Goal: Task Accomplishment & Management: Manage account settings

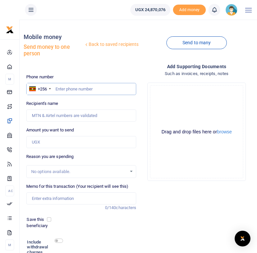
click at [65, 87] on input "text" at bounding box center [81, 89] width 110 height 12
paste input "772854677"
click at [56, 89] on input "772854677" at bounding box center [81, 89] width 110 height 12
type input "0772854677"
click at [101, 91] on input "0772854677" at bounding box center [81, 89] width 110 height 12
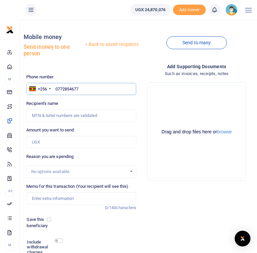
click at [98, 91] on input "0772854677" at bounding box center [81, 89] width 110 height 12
click at [56, 88] on input "0772854677" at bounding box center [81, 89] width 110 height 12
type input "Stephen Ambaku"
drag, startPoint x: 82, startPoint y: 89, endPoint x: 55, endPoint y: 88, distance: 26.3
click at [55, 88] on input "0772854677" at bounding box center [81, 89] width 110 height 12
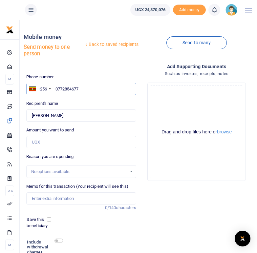
click at [83, 88] on input "0772854677" at bounding box center [81, 89] width 110 height 12
type input "07728546"
type input "0788449189"
type input "Lillian Oyaru"
drag, startPoint x: 87, startPoint y: 90, endPoint x: 56, endPoint y: 88, distance: 31.5
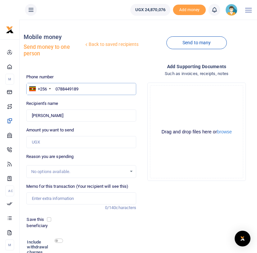
click at [56, 88] on input "0788449189" at bounding box center [81, 89] width 110 height 12
click at [92, 70] on div "Back to saved recipients Mobile money Send money to one person Send to many Pho…" at bounding box center [139, 155] width 231 height 260
click at [90, 90] on input "0788449189" at bounding box center [81, 89] width 110 height 12
type input "078844918"
type input "0791075473"
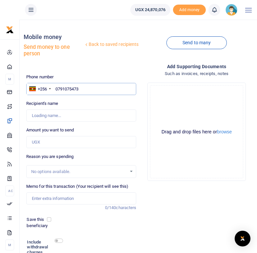
type input "Somet Emvikia"
type input "0791075473"
click at [98, 102] on div "Recipient's name Found Name is required." at bounding box center [81, 110] width 110 height 21
drag, startPoint x: 81, startPoint y: 88, endPoint x: 56, endPoint y: 87, distance: 24.6
click at [56, 87] on input "0791075473" at bounding box center [81, 89] width 110 height 12
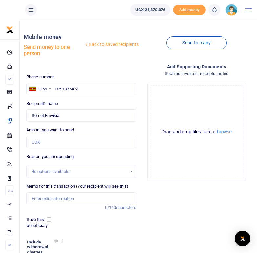
click at [81, 10] on ul "THET" at bounding box center [72, 10] width 105 height 20
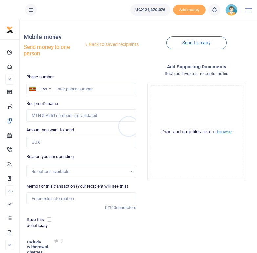
click at [75, 89] on div at bounding box center [128, 126] width 257 height 253
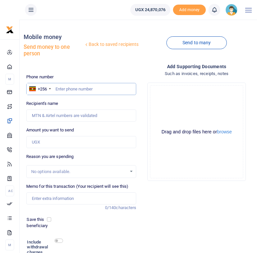
click at [68, 88] on input "text" at bounding box center [81, 89] width 110 height 12
paste input "777572886"
click at [56, 89] on input "777572886" at bounding box center [81, 89] width 110 height 12
type input "0777572886"
type input "Joyce Tiko"
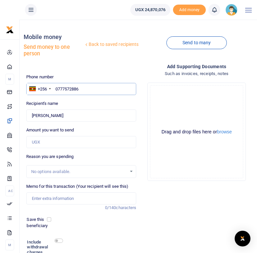
drag, startPoint x: 82, startPoint y: 86, endPoint x: 56, endPoint y: 88, distance: 25.9
click at [56, 88] on input "0777572886" at bounding box center [81, 89] width 110 height 12
click at [97, 10] on ul "THET" at bounding box center [72, 10] width 105 height 20
drag, startPoint x: 82, startPoint y: 89, endPoint x: 54, endPoint y: 84, distance: 28.1
click at [54, 84] on input "0777572886" at bounding box center [81, 89] width 110 height 12
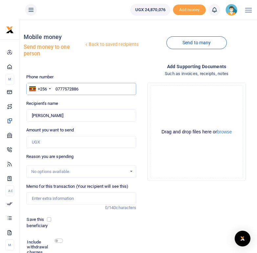
paste input "775718243"
click at [56, 89] on input "775718243" at bounding box center [81, 89] width 110 height 12
type input "0775718243"
type input "Vincent Vanvin Masiku"
drag, startPoint x: 82, startPoint y: 89, endPoint x: 55, endPoint y: 88, distance: 26.6
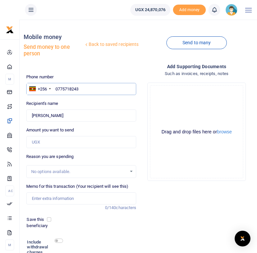
click at [55, 88] on input "0775718243" at bounding box center [81, 89] width 110 height 12
type input "0775718243"
paste input "778000091"
click at [55, 89] on input "778000091" at bounding box center [81, 89] width 110 height 12
type input "0778000091"
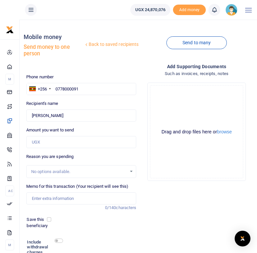
type input "Fedensio Ojandu"
click at [91, 104] on div "Recipient's name Found Name is required." at bounding box center [81, 110] width 110 height 21
drag, startPoint x: 83, startPoint y: 90, endPoint x: 54, endPoint y: 88, distance: 28.9
click at [54, 88] on input "0778000091" at bounding box center [81, 89] width 110 height 12
click at [98, 66] on div "Back to saved recipients Mobile money Send money to one person" at bounding box center [81, 47] width 115 height 44
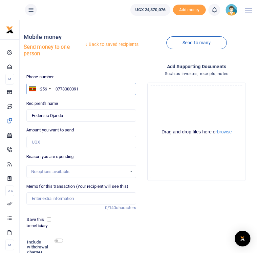
click at [94, 91] on input "0778000091" at bounding box center [81, 89] width 110 height 12
click at [68, 89] on input "0" at bounding box center [81, 89] width 110 height 12
paste input "782515476"
click at [58, 89] on input "0782515476" at bounding box center [81, 89] width 110 height 12
type input "782515476"
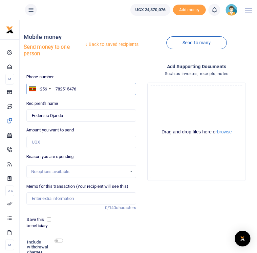
type input "Sunday Alioni"
drag, startPoint x: 83, startPoint y: 91, endPoint x: 54, endPoint y: 87, distance: 29.1
click at [54, 87] on input "0782515476" at bounding box center [81, 89] width 110 height 12
type input "0782515476"
paste input "772855197"
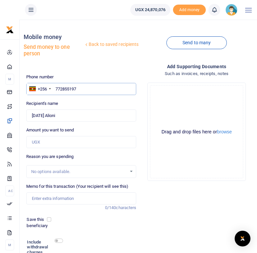
click at [56, 89] on input "772855197" at bounding box center [81, 89] width 110 height 12
type input "0772855197"
type input "Adutia Tom"
click at [98, 99] on div "Phone number +256 Uganda +256 0772855197 Phone is required. Recipient's name Fo…" at bounding box center [81, 179] width 115 height 211
drag, startPoint x: 82, startPoint y: 88, endPoint x: 55, endPoint y: 88, distance: 26.6
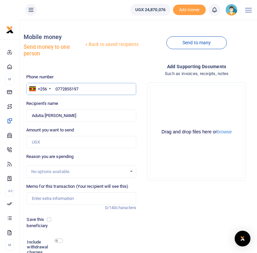
click at [55, 88] on input "0772855197" at bounding box center [81, 89] width 110 height 12
click at [87, 90] on input "0772855197" at bounding box center [81, 89] width 110 height 12
type input "0"
paste input "782437308"
click at [56, 88] on input "782437308" at bounding box center [81, 89] width 110 height 12
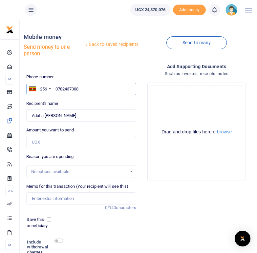
type input "0782437308"
click at [111, 99] on div "Phone number +256 Uganda +256 0782437308 Phone is required. Recipient's name Fo…" at bounding box center [81, 179] width 115 height 211
type input "Emilly Lenia"
drag, startPoint x: 87, startPoint y: 89, endPoint x: 55, endPoint y: 88, distance: 32.5
click at [55, 88] on input "0782437308" at bounding box center [81, 89] width 110 height 12
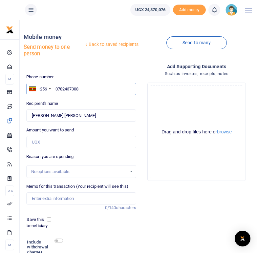
click at [82, 89] on input "0782437308" at bounding box center [81, 89] width 110 height 12
type input "0"
paste input "772547401"
click at [57, 88] on input "772547401" at bounding box center [81, 89] width 110 height 12
type input "0772547401"
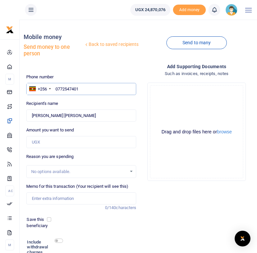
type input "Christopher Agotre"
click at [75, 84] on input "0772547401" at bounding box center [81, 89] width 110 height 12
click at [90, 88] on input "0772547401" at bounding box center [81, 89] width 110 height 12
drag, startPoint x: 82, startPoint y: 89, endPoint x: 55, endPoint y: 89, distance: 27.2
click at [55, 89] on input "0772547401" at bounding box center [81, 89] width 110 height 12
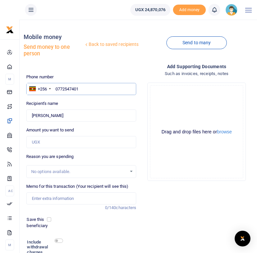
click at [85, 89] on input "0772547401" at bounding box center [81, 89] width 110 height 12
type input "0"
paste input "773999330"
click at [56, 90] on input "773999330" at bounding box center [81, 89] width 110 height 12
type input "0773999330"
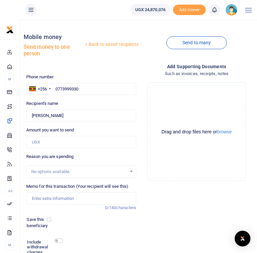
type input "Patrick Andima"
click at [109, 102] on div "Recipient's name Found Name is required." at bounding box center [81, 110] width 110 height 21
drag, startPoint x: 83, startPoint y: 90, endPoint x: 55, endPoint y: 87, distance: 27.7
click at [55, 87] on input "0773999330" at bounding box center [81, 89] width 110 height 12
click at [86, 15] on ul "THET" at bounding box center [72, 10] width 105 height 20
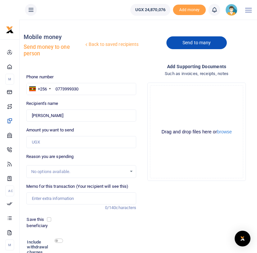
click at [201, 44] on link "Send to many" at bounding box center [196, 42] width 60 height 13
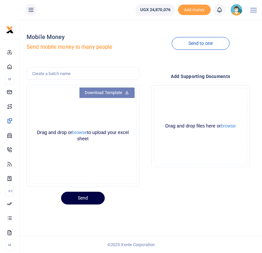
click at [121, 92] on link "Download Template" at bounding box center [106, 93] width 55 height 10
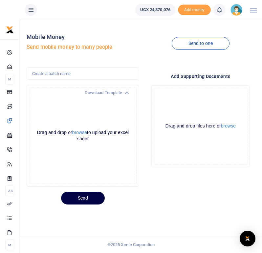
click at [72, 49] on h5 "Send mobile money to many people" at bounding box center [83, 47] width 112 height 7
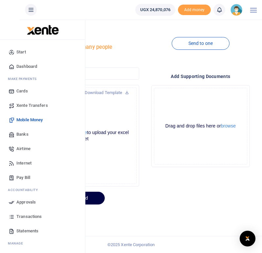
click at [27, 120] on span "Mobile Money" at bounding box center [29, 120] width 26 height 7
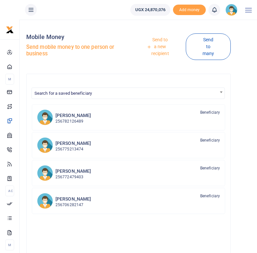
click at [161, 50] on link "Send to a new recipient" at bounding box center [158, 47] width 56 height 26
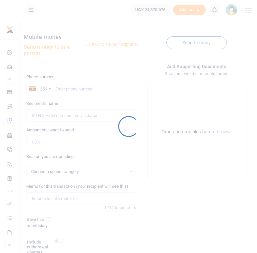
select select
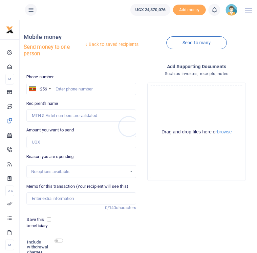
click at [69, 89] on div at bounding box center [128, 126] width 257 height 253
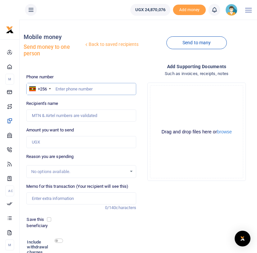
click at [79, 92] on input "text" at bounding box center [81, 89] width 110 height 12
paste input "780891784"
click at [56, 88] on input "780891784" at bounding box center [81, 89] width 110 height 12
type input "0780891784"
type input "Oresto Maricelloavuti"
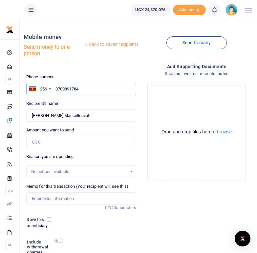
type input "0780891784"
click at [43, 141] on input "Amount you want to send" at bounding box center [81, 142] width 110 height 12
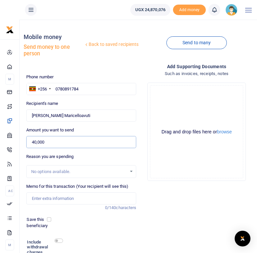
type input "40,000"
click at [144, 155] on div "Drop your files here Drag and drop files here or browse Powered by Uppy" at bounding box center [196, 131] width 110 height 109
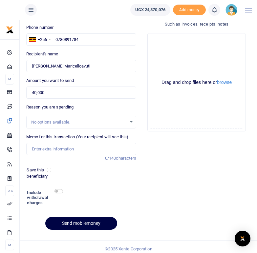
scroll to position [52, 0]
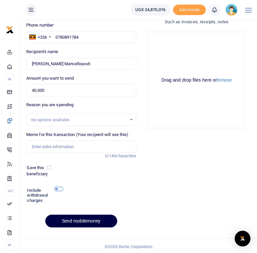
click at [58, 187] on input "checkbox" at bounding box center [58, 189] width 9 height 4
checkbox input "true"
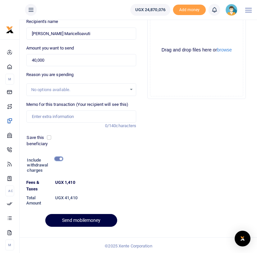
scroll to position [83, 0]
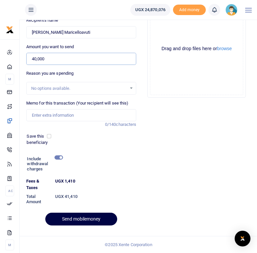
click at [34, 60] on input "40,000" at bounding box center [81, 59] width 110 height 12
click at [47, 59] on input "40,000" at bounding box center [81, 59] width 110 height 12
type input "4"
type input "0"
type input "80,000"
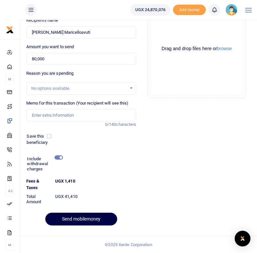
click at [129, 186] on dt "UGX 1,410" at bounding box center [95, 184] width 87 height 13
click at [55, 158] on input "checkbox" at bounding box center [58, 157] width 9 height 4
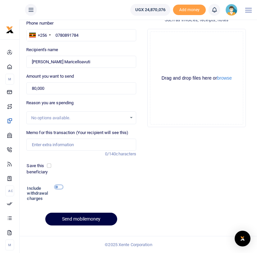
scroll to position [54, 0]
click at [61, 187] on input "checkbox" at bounding box center [58, 187] width 9 height 4
checkbox input "true"
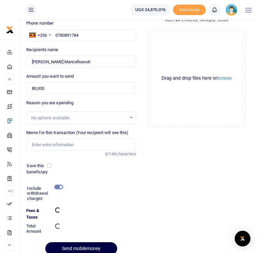
scroll to position [83, 0]
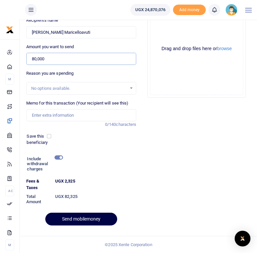
click at [68, 60] on input "80,000" at bounding box center [81, 59] width 110 height 12
type input "8"
type input "120,000"
click at [171, 126] on div "Add supporting Documents Such as invoices, receipts, notes Drop your files here…" at bounding box center [196, 105] width 115 height 251
click at [56, 156] on input "checkbox" at bounding box center [58, 157] width 9 height 4
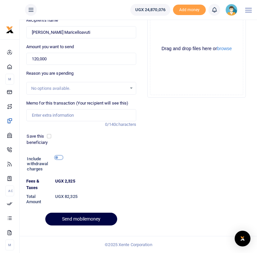
scroll to position [54, 0]
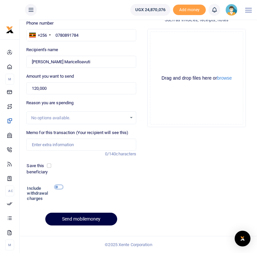
click at [61, 188] on input "checkbox" at bounding box center [58, 187] width 9 height 4
checkbox input "true"
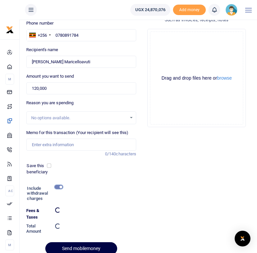
scroll to position [83, 0]
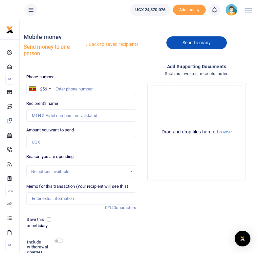
click at [185, 41] on link "Send to many" at bounding box center [196, 42] width 60 height 13
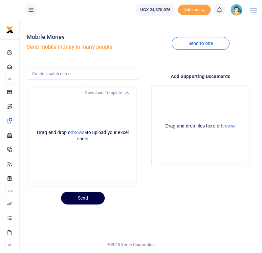
click at [86, 133] on button "browse" at bounding box center [79, 132] width 15 height 5
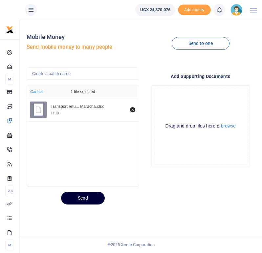
click at [84, 200] on button "Send" at bounding box center [83, 198] width 44 height 13
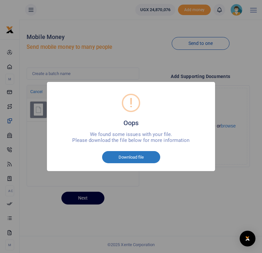
click at [130, 157] on button "Download file" at bounding box center [131, 157] width 58 height 12
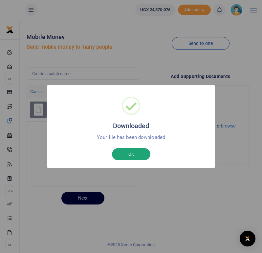
click at [128, 153] on button "OK" at bounding box center [131, 154] width 38 height 12
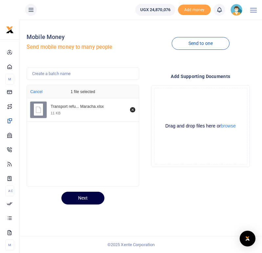
click at [219, 9] on icon at bounding box center [219, 9] width 7 height 7
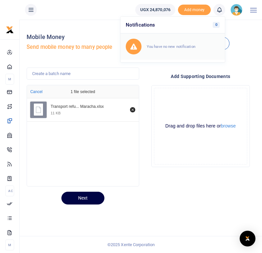
click at [178, 45] on small "You have no new notification" at bounding box center [171, 46] width 49 height 5
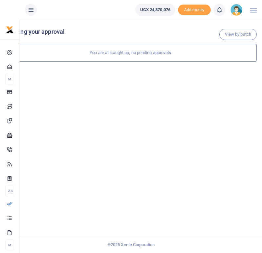
click at [237, 10] on img at bounding box center [236, 10] width 12 height 12
click at [217, 47] on link "Logout" at bounding box center [219, 47] width 52 height 9
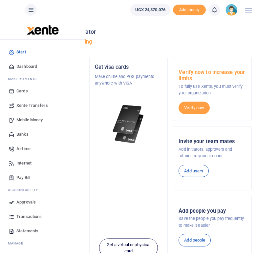
click at [23, 119] on span "Mobile Money" at bounding box center [29, 120] width 26 height 7
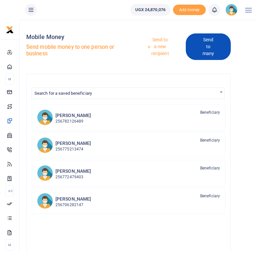
click at [217, 57] on link "Send to many" at bounding box center [208, 46] width 45 height 27
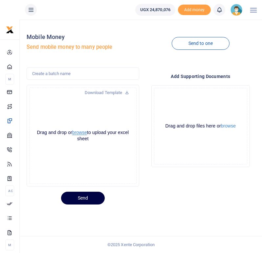
click at [87, 132] on button "browse" at bounding box center [79, 132] width 15 height 5
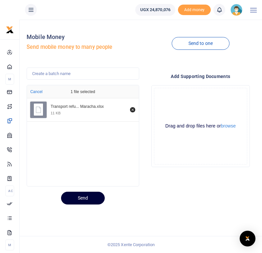
click at [85, 199] on button "Send" at bounding box center [83, 198] width 44 height 13
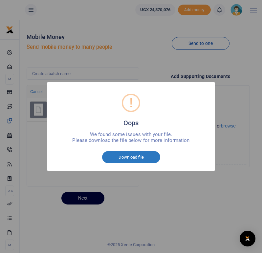
click at [132, 155] on button "Download file" at bounding box center [131, 157] width 58 height 12
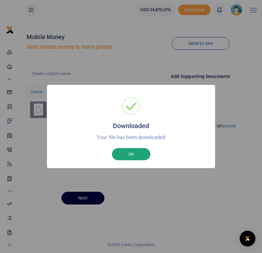
click at [134, 156] on button "OK" at bounding box center [131, 154] width 38 height 12
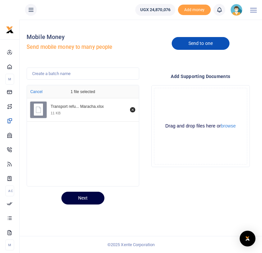
click at [206, 41] on link "Send to one" at bounding box center [201, 43] width 58 height 13
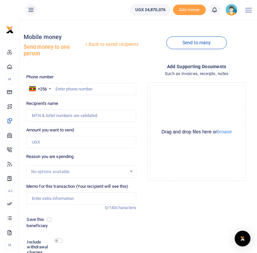
click at [191, 209] on div "Add supporting Documents Such as invoices, receipts, notes Drop your files here…" at bounding box center [196, 174] width 115 height 222
click at [63, 89] on input "text" at bounding box center [81, 89] width 110 height 12
paste input "779039695"
click at [55, 89] on input "779039695" at bounding box center [81, 89] width 110 height 12
type input "0779039695"
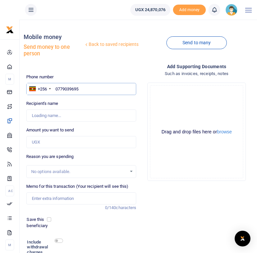
type input "Samuel Atiku"
type input "0779039695"
click at [70, 98] on div "Phone number +256 Uganda +256 0779039695 Phone is required. Recipient's name Fo…" at bounding box center [81, 179] width 115 height 211
drag, startPoint x: 83, startPoint y: 90, endPoint x: 55, endPoint y: 84, distance: 28.2
click at [55, 84] on input "0779039695" at bounding box center [81, 89] width 110 height 12
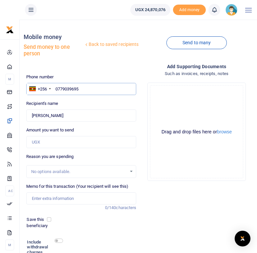
click at [65, 89] on input "0779039695" at bounding box center [81, 89] width 110 height 12
drag, startPoint x: 82, startPoint y: 90, endPoint x: 56, endPoint y: 87, distance: 26.4
click at [56, 87] on input "0779039695" at bounding box center [81, 89] width 110 height 12
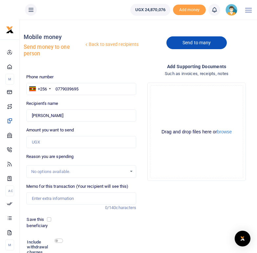
click at [195, 43] on link "Send to many" at bounding box center [196, 42] width 60 height 13
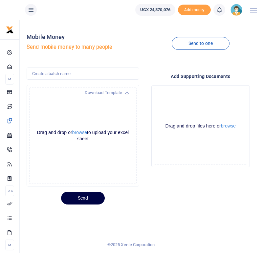
click at [86, 134] on button "browse" at bounding box center [79, 132] width 15 height 5
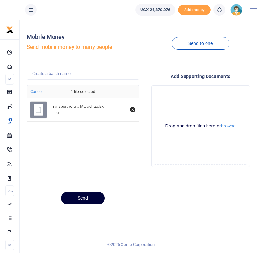
click at [85, 199] on button "Send" at bounding box center [83, 198] width 44 height 13
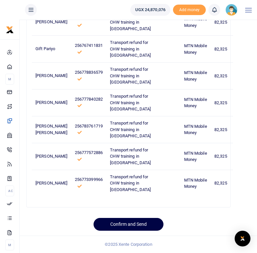
scroll to position [2035, 0]
click at [139, 225] on button "Confirm and Send" at bounding box center [128, 224] width 70 height 13
click at [127, 220] on button "Sending for approval" at bounding box center [129, 224] width 76 height 13
click at [214, 9] on icon at bounding box center [214, 9] width 7 height 7
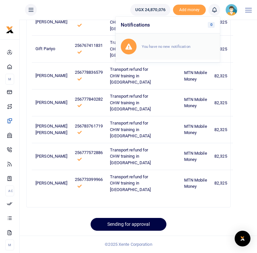
click at [171, 53] on div "You have no new notification" at bounding box center [168, 47] width 94 height 16
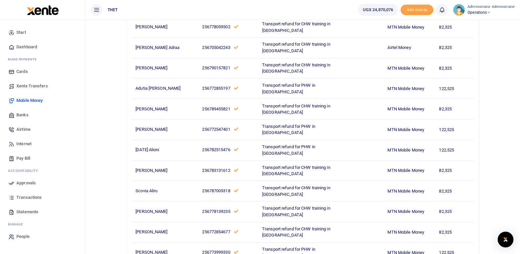
scroll to position [27, 0]
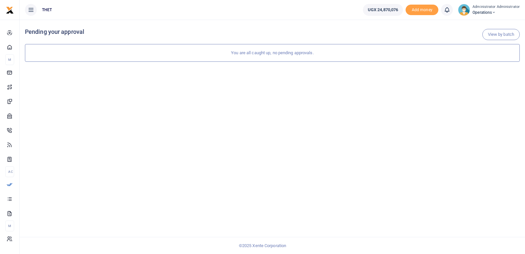
click at [448, 11] on icon at bounding box center [447, 9] width 7 height 7
click at [410, 43] on div "You have no new notification" at bounding box center [400, 47] width 94 height 16
click at [450, 9] on icon at bounding box center [447, 9] width 7 height 7
click at [400, 54] on div "You have no new notification" at bounding box center [400, 47] width 94 height 16
click at [449, 10] on icon at bounding box center [447, 9] width 7 height 7
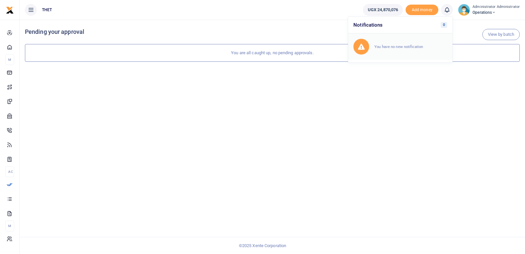
click at [408, 47] on small "You have no new notification" at bounding box center [398, 46] width 49 height 5
click at [447, 10] on icon at bounding box center [447, 9] width 7 height 7
click at [386, 47] on small "You have no new notification" at bounding box center [398, 46] width 49 height 5
click at [362, 127] on div "View by batch Pending your approval You are all caught up, no pending approvals." at bounding box center [272, 137] width 505 height 234
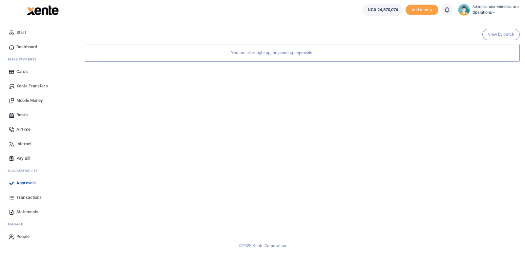
click at [28, 100] on span "Mobile Money" at bounding box center [29, 100] width 26 height 7
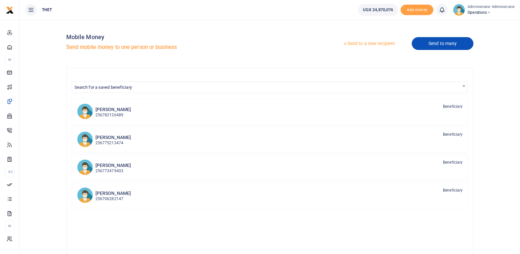
click at [445, 45] on link "Send to many" at bounding box center [443, 43] width 62 height 13
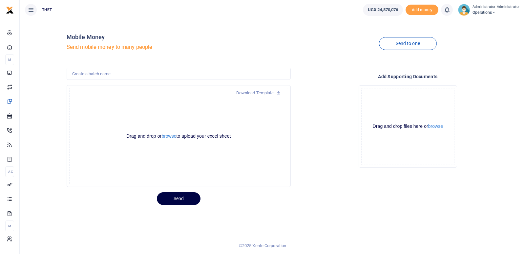
click at [213, 165] on div "Drag and drop or browse to upload your excel sheet Powered by Uppy" at bounding box center [178, 136] width 219 height 96
click at [170, 136] on button "browse" at bounding box center [168, 136] width 15 height 5
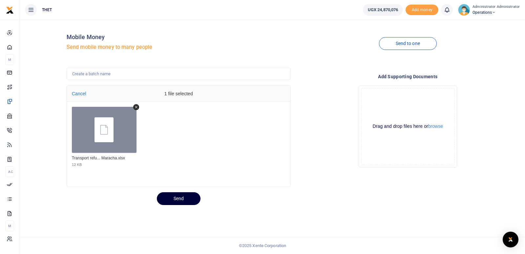
click at [175, 199] on button "Send" at bounding box center [179, 198] width 44 height 13
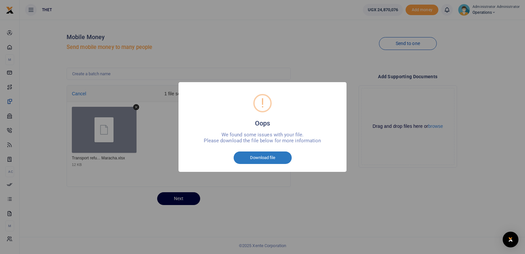
click at [267, 156] on button "Download file" at bounding box center [263, 157] width 58 height 12
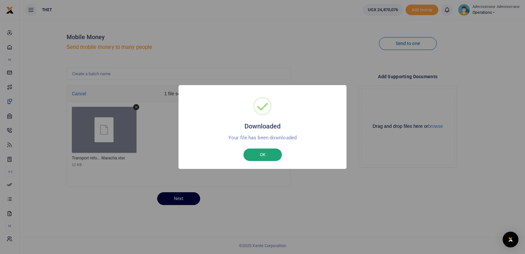
click at [266, 153] on button "OK" at bounding box center [262, 154] width 38 height 12
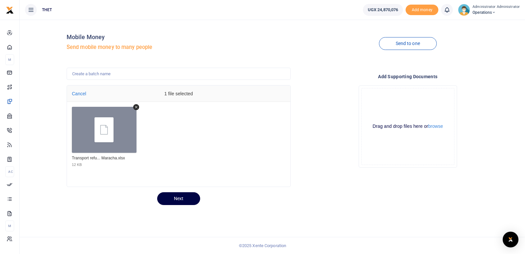
click at [250, 222] on div "Mobile Money Send mobile money to many people Send to one Download Template Dro…" at bounding box center [272, 137] width 505 height 234
click at [136, 106] on icon "Remove file" at bounding box center [136, 107] width 6 height 6
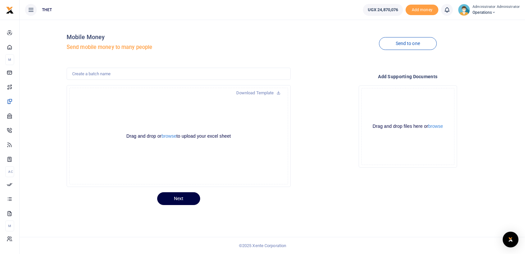
click at [269, 154] on div "Drag and drop or browse to upload your excel sheet Powered by Uppy" at bounding box center [178, 136] width 219 height 96
click at [170, 135] on button "browse" at bounding box center [168, 136] width 15 height 5
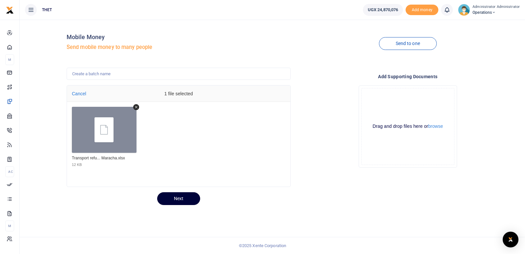
click at [179, 196] on button "Next" at bounding box center [178, 198] width 43 height 13
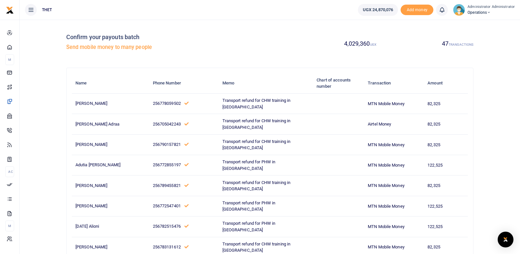
click at [305, 30] on div "4,029,360 UGX 47 TRANSACTIONS" at bounding box center [373, 43] width 206 height 37
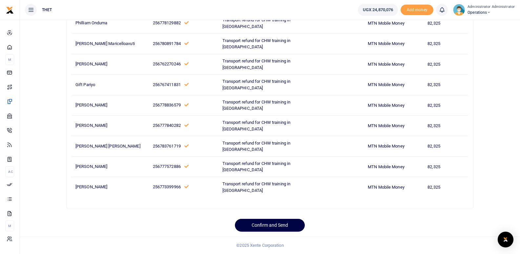
scroll to position [1120, 0]
click at [276, 225] on button "Confirm and Send" at bounding box center [270, 224] width 70 height 13
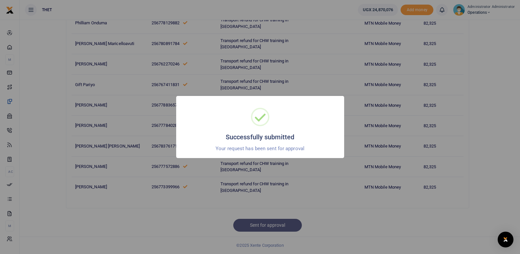
scroll to position [851, 0]
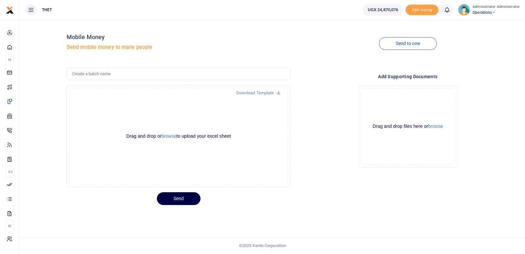
click at [323, 140] on div "Drop your files here Drag and drop files here or browse Powered by Uppy" at bounding box center [408, 126] width 224 height 93
click at [449, 9] on icon at bounding box center [447, 9] width 7 height 7
click at [396, 47] on small "You have no new notification" at bounding box center [398, 46] width 49 height 5
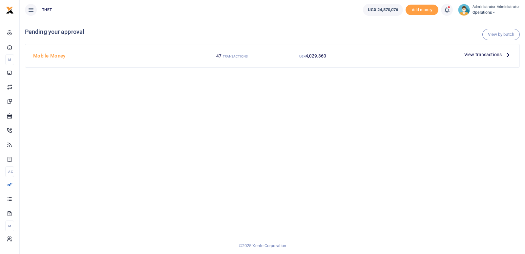
click at [495, 51] on span "View transactions" at bounding box center [482, 54] width 37 height 7
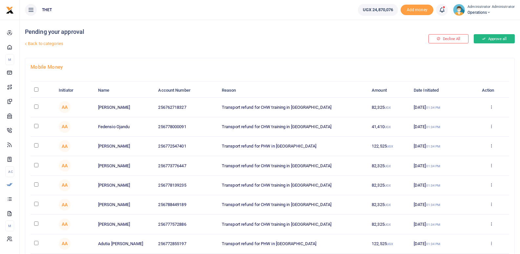
click at [498, 37] on button "Approve all" at bounding box center [494, 38] width 41 height 9
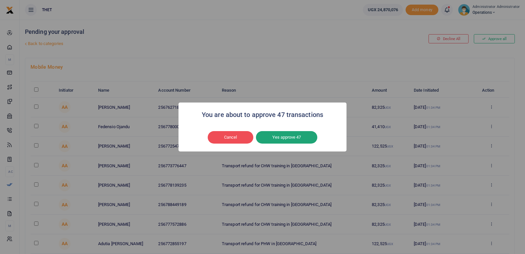
click at [280, 139] on button "Yes approve 47" at bounding box center [286, 137] width 61 height 12
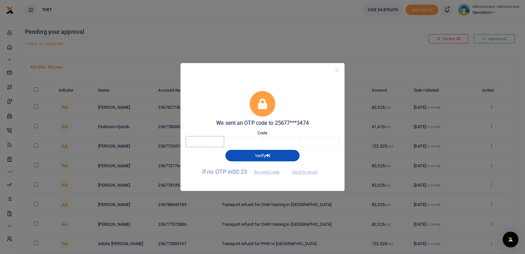
click at [214, 141] on input "text" at bounding box center [205, 141] width 38 height 11
type input "6"
type input "7"
type input "3"
type input "8"
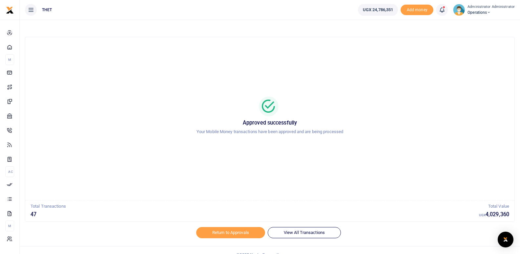
click at [419, 109] on div at bounding box center [269, 106] width 473 height 20
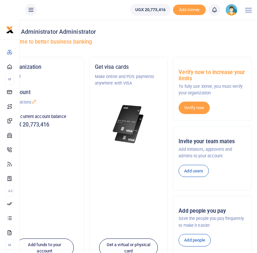
click at [140, 42] on h5 "Welcome to better business banking" at bounding box center [128, 42] width 246 height 7
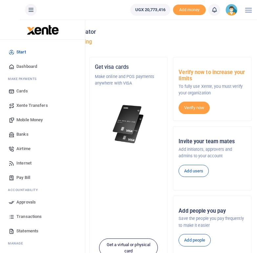
click at [29, 120] on span "Mobile Money" at bounding box center [29, 120] width 26 height 7
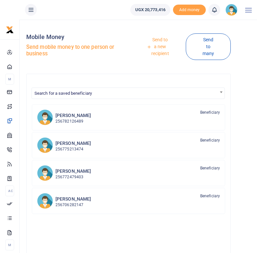
click at [163, 46] on link "Send to a new recipient" at bounding box center [158, 47] width 56 height 26
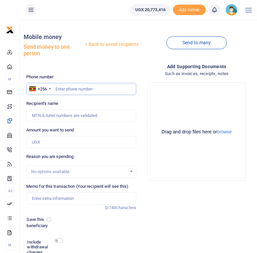
click at [86, 89] on input "text" at bounding box center [81, 89] width 110 height 12
type input "0772471338"
type input "[PERSON_NAME]"
type input "0772471338"
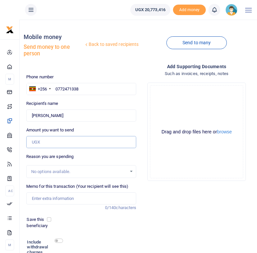
click at [68, 140] on input "Amount you want to send" at bounding box center [81, 142] width 110 height 12
click at [38, 142] on input "1" at bounding box center [81, 142] width 110 height 12
type input "100,000"
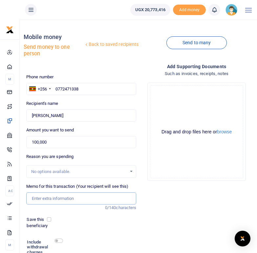
click at [45, 197] on input "Memo for this transaction (Your recipient will see this)" at bounding box center [81, 199] width 110 height 12
type input "Transport attending the CHW training in Maracha district"
click at [150, 225] on div "Add supporting Documents Such as invoices, receipts, notes Drop your files here…" at bounding box center [196, 174] width 115 height 222
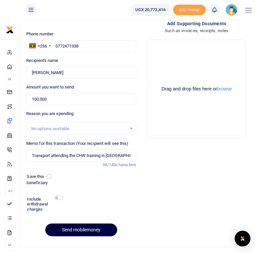
scroll to position [44, 0]
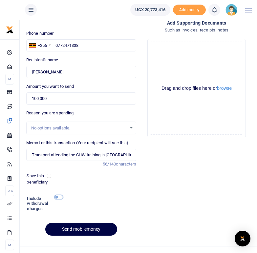
click at [60, 197] on input "checkbox" at bounding box center [58, 197] width 9 height 4
checkbox input "true"
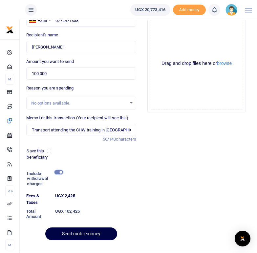
scroll to position [83, 0]
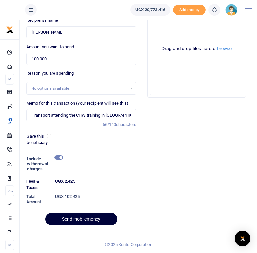
click at [82, 218] on button "Send mobilemoney" at bounding box center [81, 219] width 72 height 13
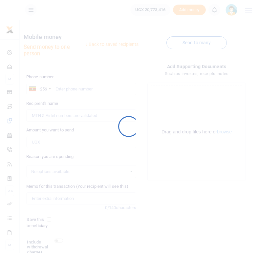
scroll to position [54, 0]
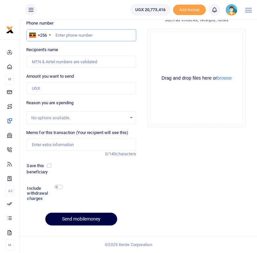
click at [70, 37] on input "text" at bounding box center [81, 35] width 110 height 12
type input "1"
type input "0772841455"
type input "Jessica Draru"
type input "0772841455"
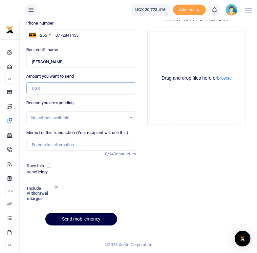
click at [39, 89] on input "Amount you want to send" at bounding box center [81, 88] width 110 height 12
type input "100,000"
click at [173, 153] on div "Add supporting Documents Such as invoices, receipts, notes Drop your files here…" at bounding box center [196, 120] width 115 height 222
click at [52, 145] on input "Memo for this transaction (Your recipient will see this)" at bounding box center [81, 145] width 110 height 12
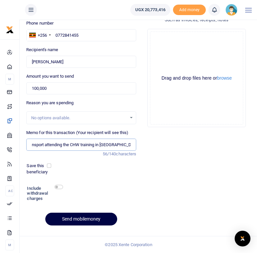
scroll to position [0, 8]
type input "Transport attending the CHW training in Maracha district"
click at [77, 189] on div at bounding box center [96, 194] width 67 height 21
click at [61, 189] on div "Include withdrawal charges" at bounding box center [43, 194] width 38 height 21
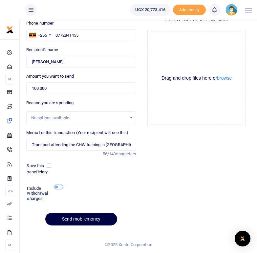
click at [60, 185] on input "checkbox" at bounding box center [58, 187] width 9 height 4
checkbox input "true"
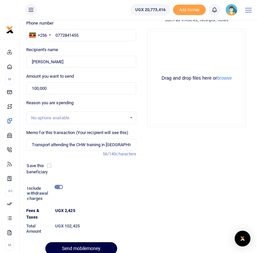
click at [80, 247] on div at bounding box center [128, 249] width 115 height 8
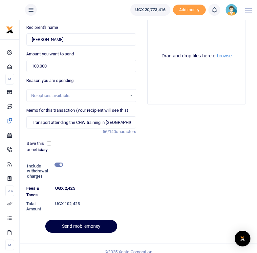
scroll to position [83, 0]
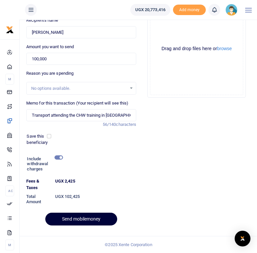
click at [89, 219] on button "Send mobilemoney" at bounding box center [81, 219] width 72 height 13
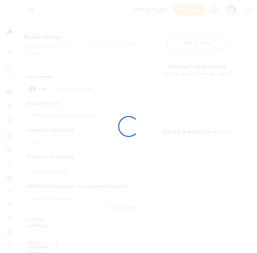
scroll to position [54, 0]
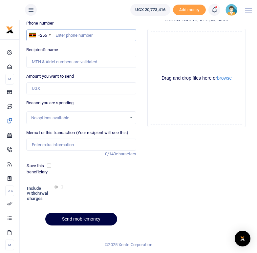
click at [67, 34] on input "text" at bounding box center [81, 35] width 110 height 12
type input "0782515496"
type input "Dolenti Karuhanga"
click at [77, 35] on input "0782515496" at bounding box center [81, 35] width 110 height 12
type input "078251546"
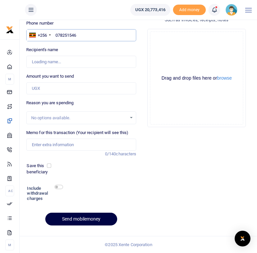
type input "0782515476"
type input "[DATE] Alioni"
type input "0782515476"
click at [66, 87] on input "Amount you want to send" at bounding box center [81, 88] width 110 height 12
type input "150,000"
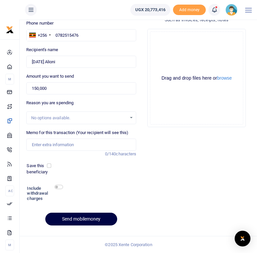
click at [153, 147] on div "Add supporting Documents Such as invoices, receipts, notes Drop your files here…" at bounding box center [196, 120] width 115 height 222
click at [61, 145] on input "Memo for this transaction (Your recipient will see this)" at bounding box center [81, 145] width 110 height 12
type input "Transport mobilising the CHWs in [GEOGRAPHIC_DATA]"
click at [96, 188] on div at bounding box center [96, 194] width 67 height 21
click at [62, 187] on input "checkbox" at bounding box center [58, 187] width 9 height 4
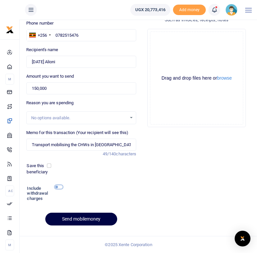
checkbox input "true"
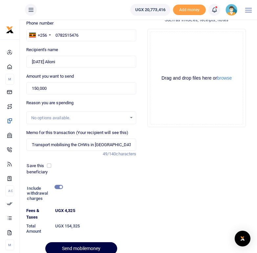
click at [86, 248] on div at bounding box center [128, 249] width 115 height 8
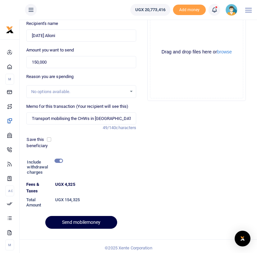
scroll to position [83, 0]
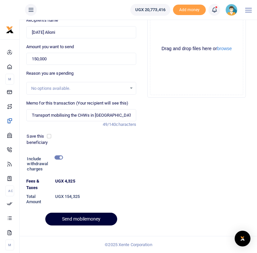
click at [76, 223] on button "Send mobilemoney" at bounding box center [81, 219] width 72 height 13
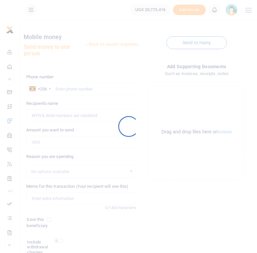
scroll to position [54, 0]
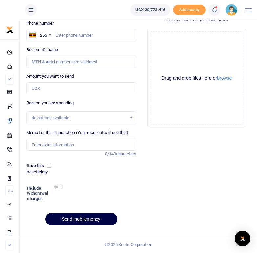
click at [213, 10] on icon at bounding box center [214, 9] width 7 height 7
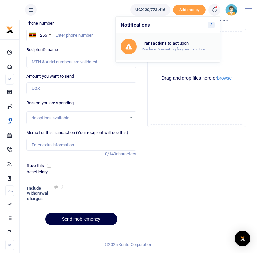
click at [174, 47] on div "Transactions to act upon You have 2 awaiting for your to act on" at bounding box center [178, 46] width 73 height 11
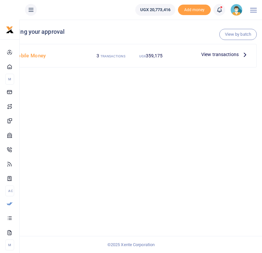
click at [244, 55] on icon at bounding box center [244, 54] width 7 height 7
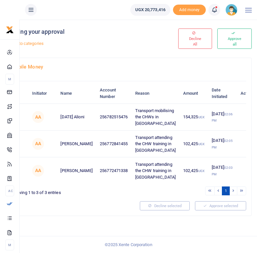
scroll to position [24, 0]
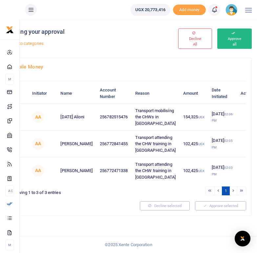
click at [235, 29] on button "Approve all" at bounding box center [234, 39] width 34 height 20
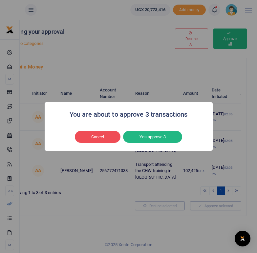
scroll to position [5, 0]
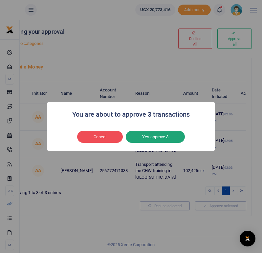
click at [157, 136] on button "Yes approve 3" at bounding box center [155, 137] width 59 height 12
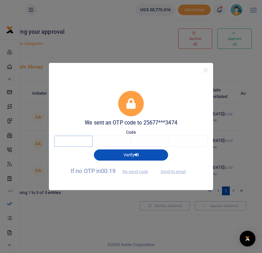
click at [78, 139] on input "text" at bounding box center [73, 141] width 38 height 11
type input "2"
type input "5"
type input "8"
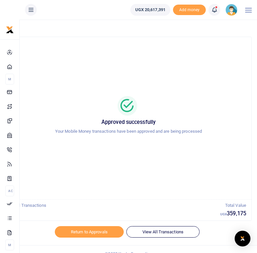
click at [212, 104] on div at bounding box center [128, 106] width 230 height 20
click at [51, 56] on div "Approved successfully Your Mobile Money transactions have been approved and are…" at bounding box center [128, 118] width 230 height 152
click at [156, 67] on div "Approved successfully Your Mobile Money transactions have been approved and are…" at bounding box center [128, 118] width 230 height 152
click at [122, 68] on div "Approved successfully Your Mobile Money transactions have been approved and are…" at bounding box center [128, 118] width 230 height 152
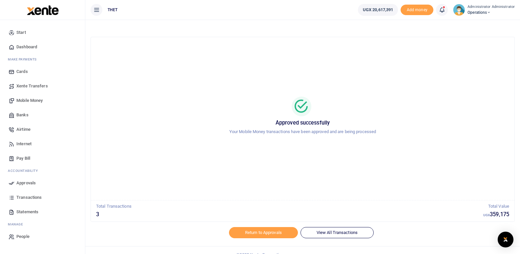
click at [113, 126] on h5 "Approved successfully" at bounding box center [303, 122] width 408 height 7
click at [257, 10] on icon at bounding box center [442, 9] width 7 height 7
click at [257, 45] on h6 "Transactions to act upon" at bounding box center [405, 43] width 73 height 5
